Goal: Task Accomplishment & Management: Manage account settings

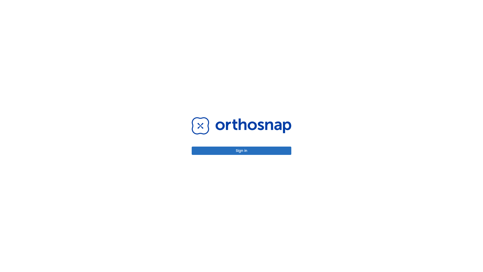
click at [242, 151] on button "Sign in" at bounding box center [242, 151] width 100 height 8
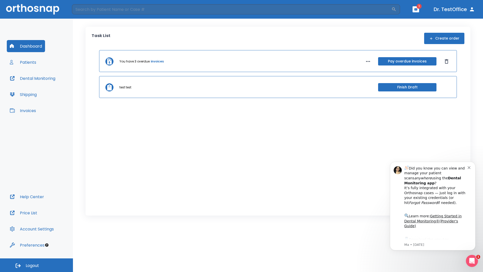
click at [37, 265] on span "Logout" at bounding box center [32, 266] width 13 height 6
